Goal: Transaction & Acquisition: Purchase product/service

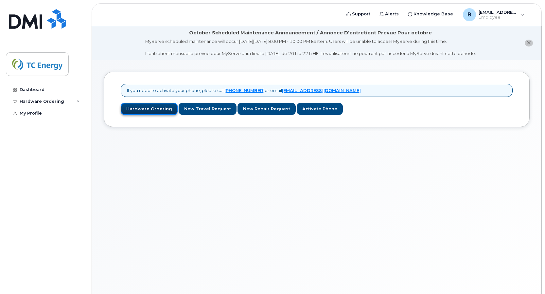
click at [153, 109] on link "Hardware Ordering" at bounding box center [149, 109] width 57 height 12
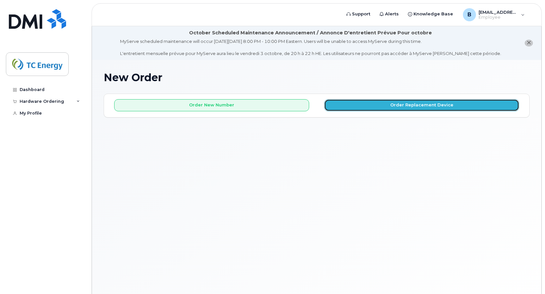
click at [360, 109] on button "Order Replacement Device" at bounding box center [421, 105] width 195 height 12
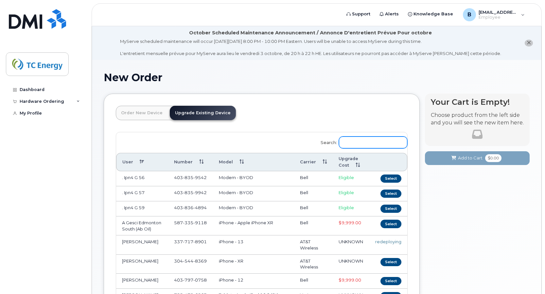
click at [363, 142] on input "Search:" at bounding box center [373, 142] width 68 height 12
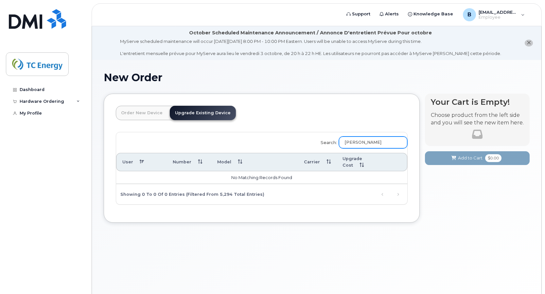
click at [380, 141] on input "Josehp Rose" at bounding box center [373, 142] width 68 height 12
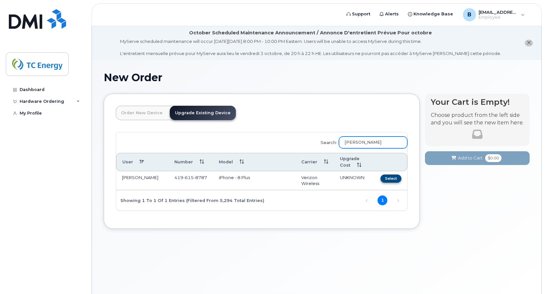
type input "Joseph Rose"
click at [391, 178] on button "Select" at bounding box center [390, 178] width 21 height 8
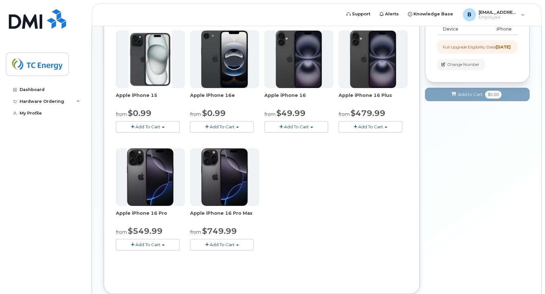
scroll to position [131, 0]
click at [140, 245] on span "Add To Cart" at bounding box center [147, 243] width 25 height 5
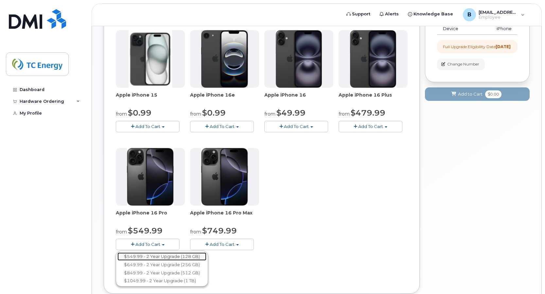
click at [158, 255] on link "$549.99 - 2 Year Upgrade (128 GB)" at bounding box center [161, 256] width 89 height 8
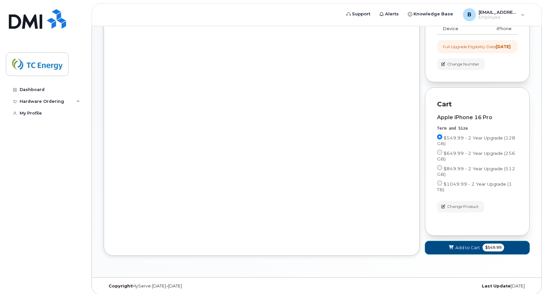
click at [455, 250] on button "Add to Cart $549.99" at bounding box center [477, 247] width 105 height 13
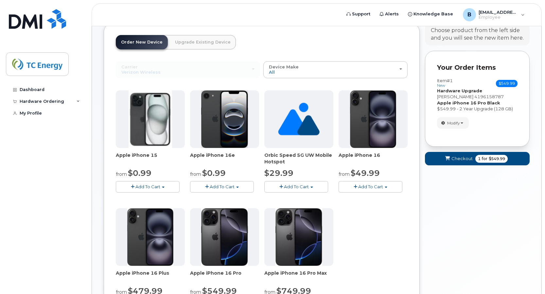
scroll to position [65, 0]
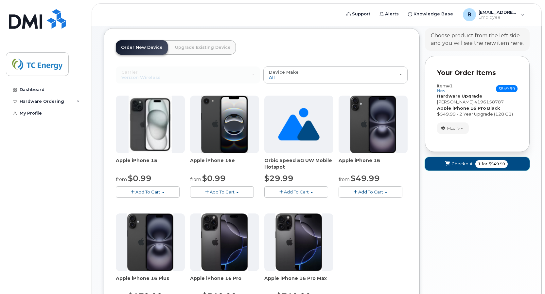
click at [464, 163] on span "Checkout" at bounding box center [461, 164] width 21 height 6
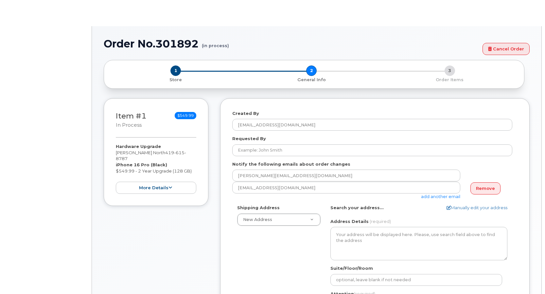
select select
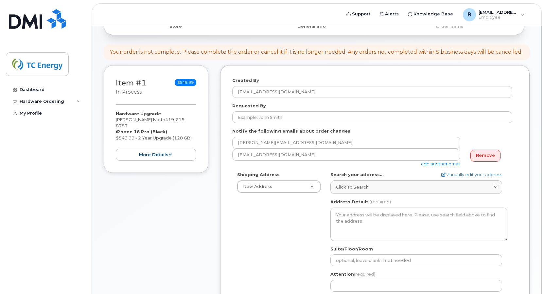
scroll to position [98, 0]
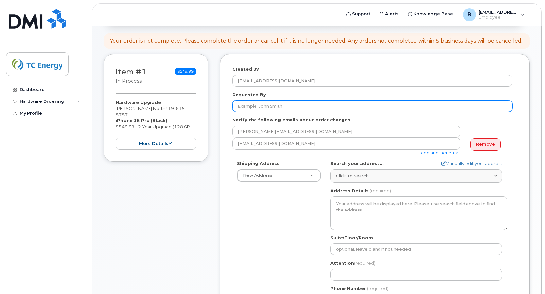
click at [294, 105] on input "Requested By" at bounding box center [372, 106] width 280 height 12
type input "[EMAIL_ADDRESS][DOMAIN_NAME]"
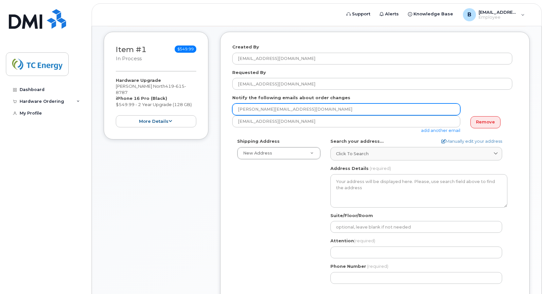
scroll to position [131, 0]
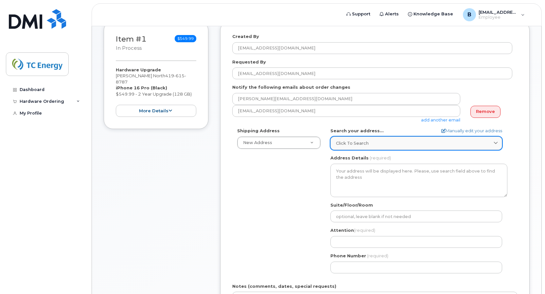
click at [445, 144] on div "Click to search" at bounding box center [416, 143] width 161 height 6
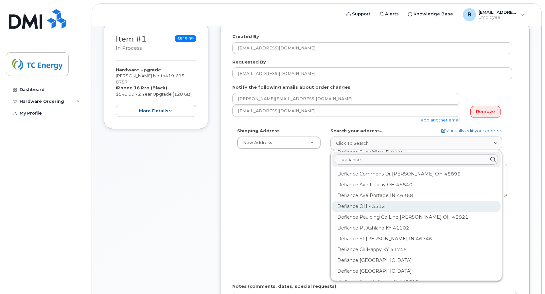
scroll to position [65, 0]
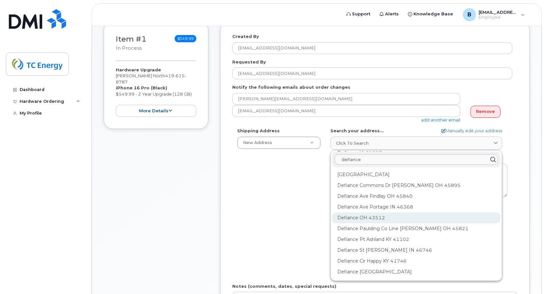
click at [386, 217] on div "Defiance OH 43512" at bounding box center [416, 217] width 168 height 11
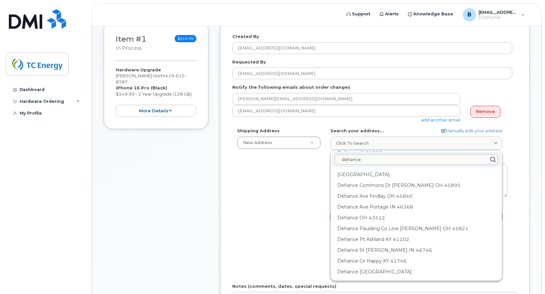
scroll to position [0, 0]
drag, startPoint x: 377, startPoint y: 159, endPoint x: 317, endPoint y: 157, distance: 59.9
click at [317, 157] on div "Shipping Address New Address New Address 5500 Smithland Rd US Headquarters (700…" at bounding box center [372, 203] width 280 height 150
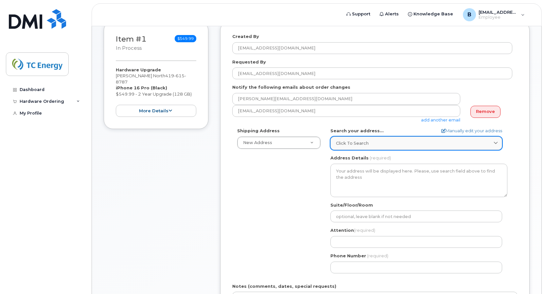
click at [334, 142] on link "Click to search" at bounding box center [416, 142] width 172 height 13
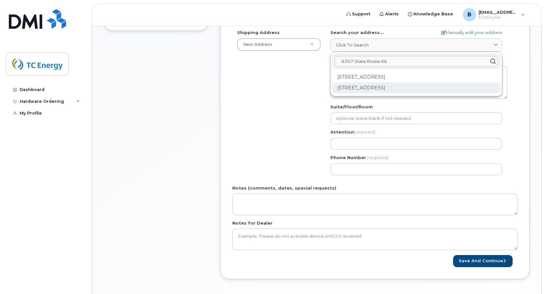
type input "6357 State Route 66"
click at [374, 85] on div "6357 N State Route 66 Defiance OH 43512-6714" at bounding box center [416, 87] width 168 height 11
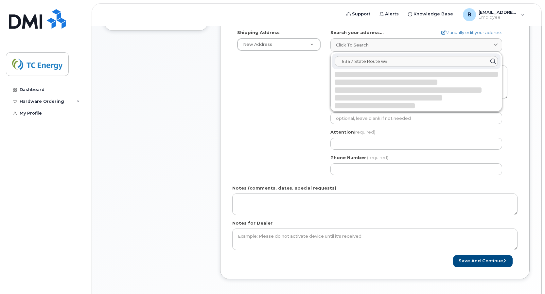
select select
type textarea "6357 N State Route 66 DEFIANCE OH 43512-6714 UNITED STATES"
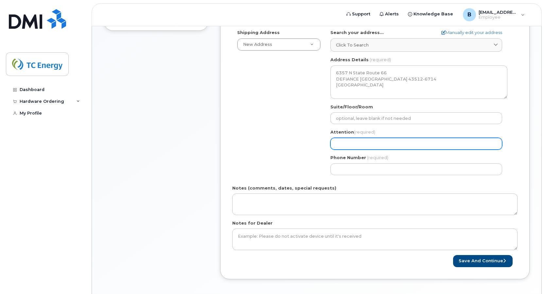
click at [358, 144] on input "Attention (required)" at bounding box center [416, 144] width 172 height 12
select select
type input "J"
select select
type input "Jo"
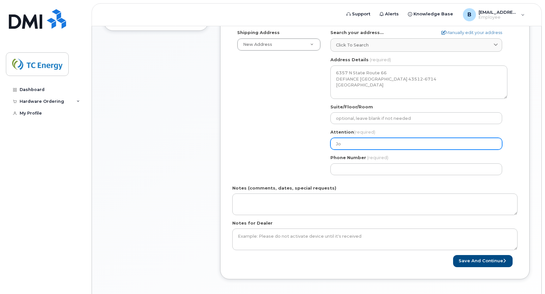
select select
type input "Joe"
select select
type input "Joe R"
select select
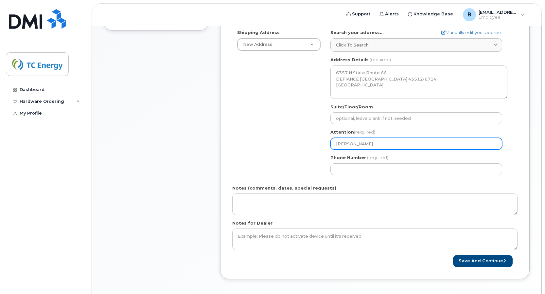
type input "Joe Ro"
select select
type input "Joe Ros"
select select
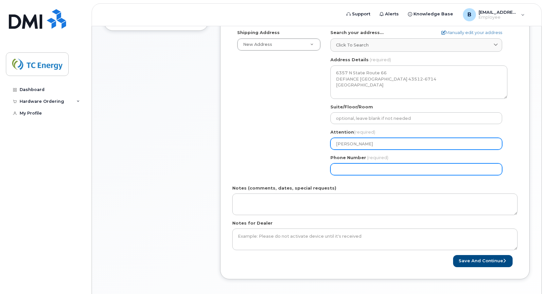
type input "Joe Rose"
click at [358, 169] on input "Phone Number" at bounding box center [416, 169] width 172 height 12
type input "419"
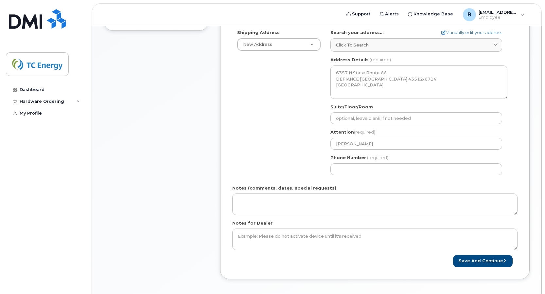
click at [353, 264] on div "Save and Continue" at bounding box center [374, 261] width 285 height 12
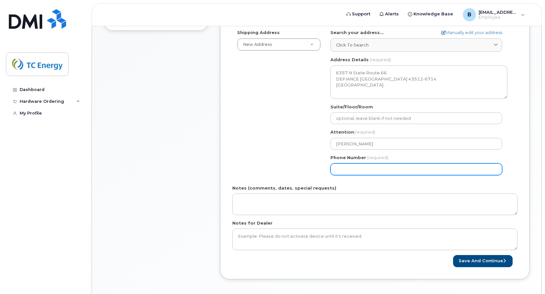
click at [341, 172] on input "Phone Number" at bounding box center [416, 169] width 172 height 12
type input "419"
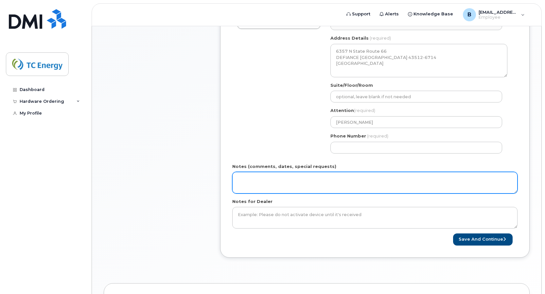
scroll to position [262, 0]
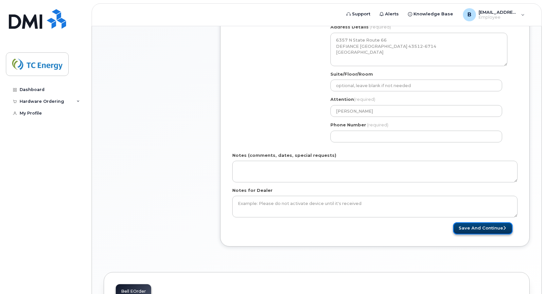
click at [470, 230] on button "Save and Continue" at bounding box center [483, 228] width 60 height 12
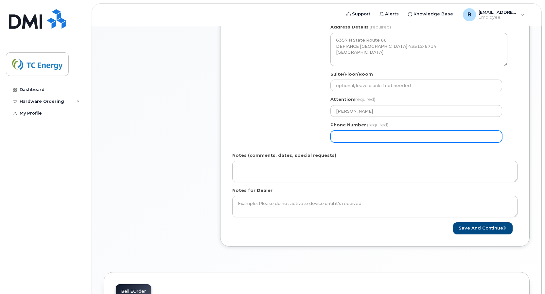
drag, startPoint x: 375, startPoint y: 138, endPoint x: 345, endPoint y: 137, distance: 30.1
click at [345, 137] on input "Phone Number" at bounding box center [416, 136] width 172 height 12
type input "4196158787"
select select
type input "4196158787"
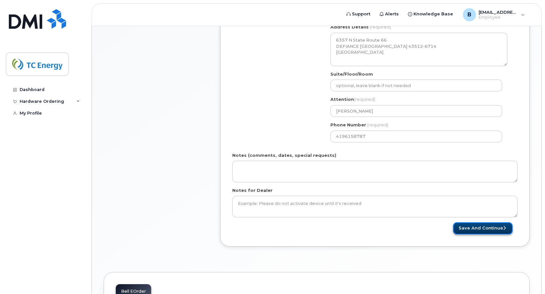
click at [459, 229] on button "Save and Continue" at bounding box center [483, 228] width 60 height 12
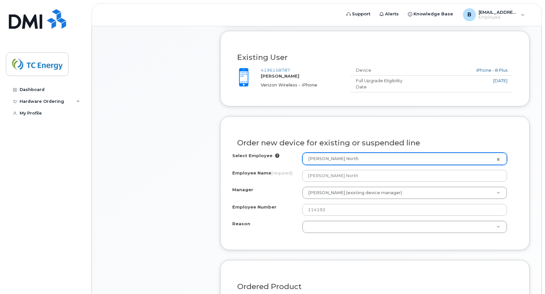
scroll to position [294, 0]
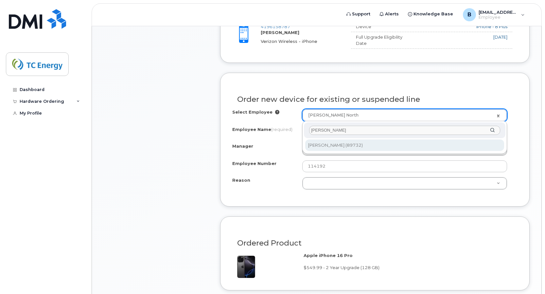
type input "Joseph Rose"
type input "1372047"
type input "Joseph Rose"
type input "89732"
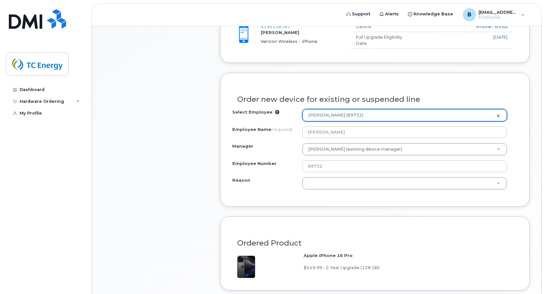
select select "1395427"
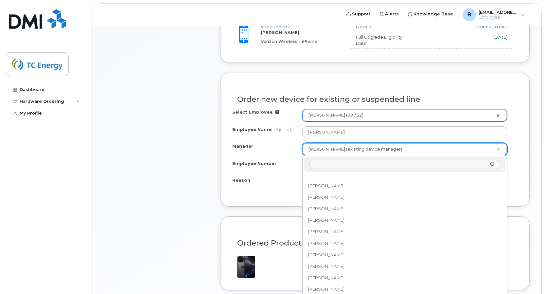
scroll to position [7583, 0]
type input "R"
type input "G"
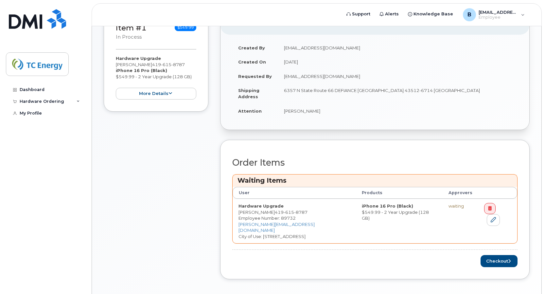
scroll to position [196, 0]
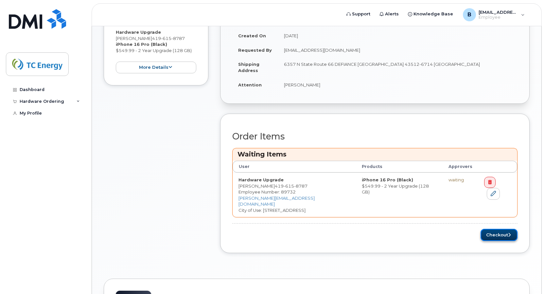
click at [499, 229] on button "Checkout" at bounding box center [498, 235] width 37 height 12
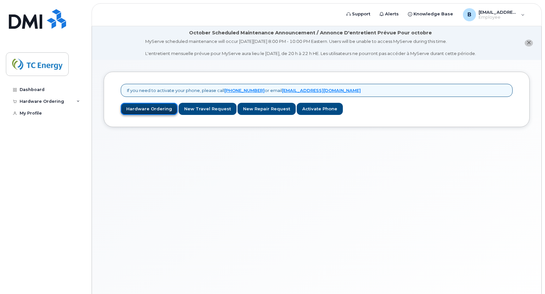
click at [149, 112] on link "Hardware Ordering" at bounding box center [149, 109] width 57 height 12
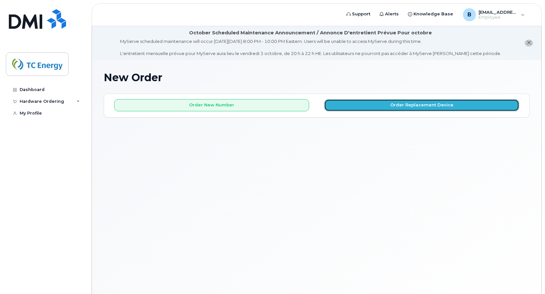
click at [392, 104] on button "Order Replacement Device" at bounding box center [421, 105] width 195 height 12
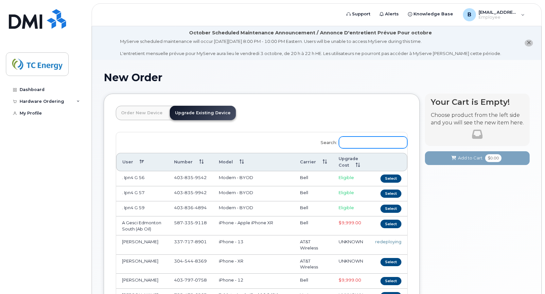
click at [369, 144] on input "Search:" at bounding box center [373, 142] width 68 height 12
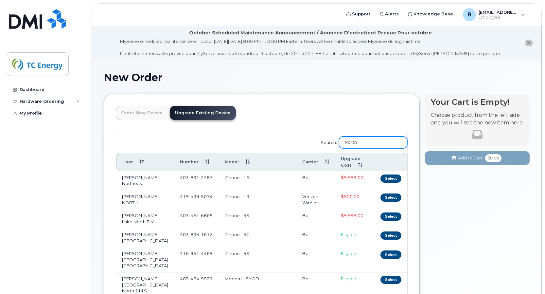
drag, startPoint x: 377, startPoint y: 142, endPoint x: 343, endPoint y: 143, distance: 34.3
click at [343, 143] on label "Search: North" at bounding box center [361, 141] width 91 height 18
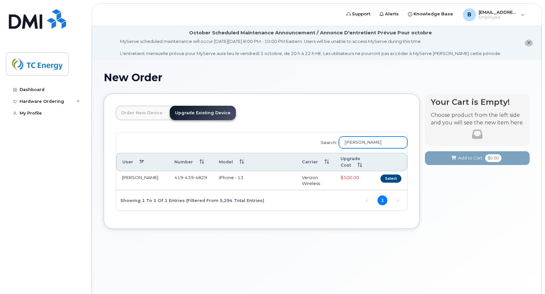
drag, startPoint x: 365, startPoint y: 142, endPoint x: 343, endPoint y: 144, distance: 21.4
click at [343, 144] on label "Search: [PERSON_NAME]" at bounding box center [361, 141] width 91 height 18
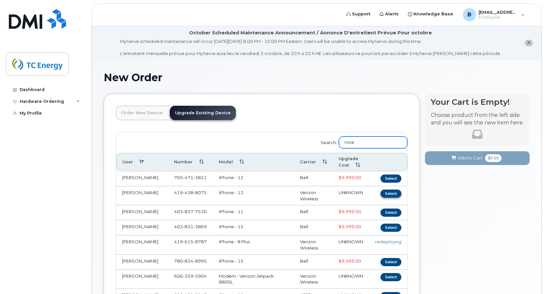
type input "rose"
click at [389, 194] on button "Select" at bounding box center [390, 193] width 21 height 8
